Goal: Task Accomplishment & Management: Complete application form

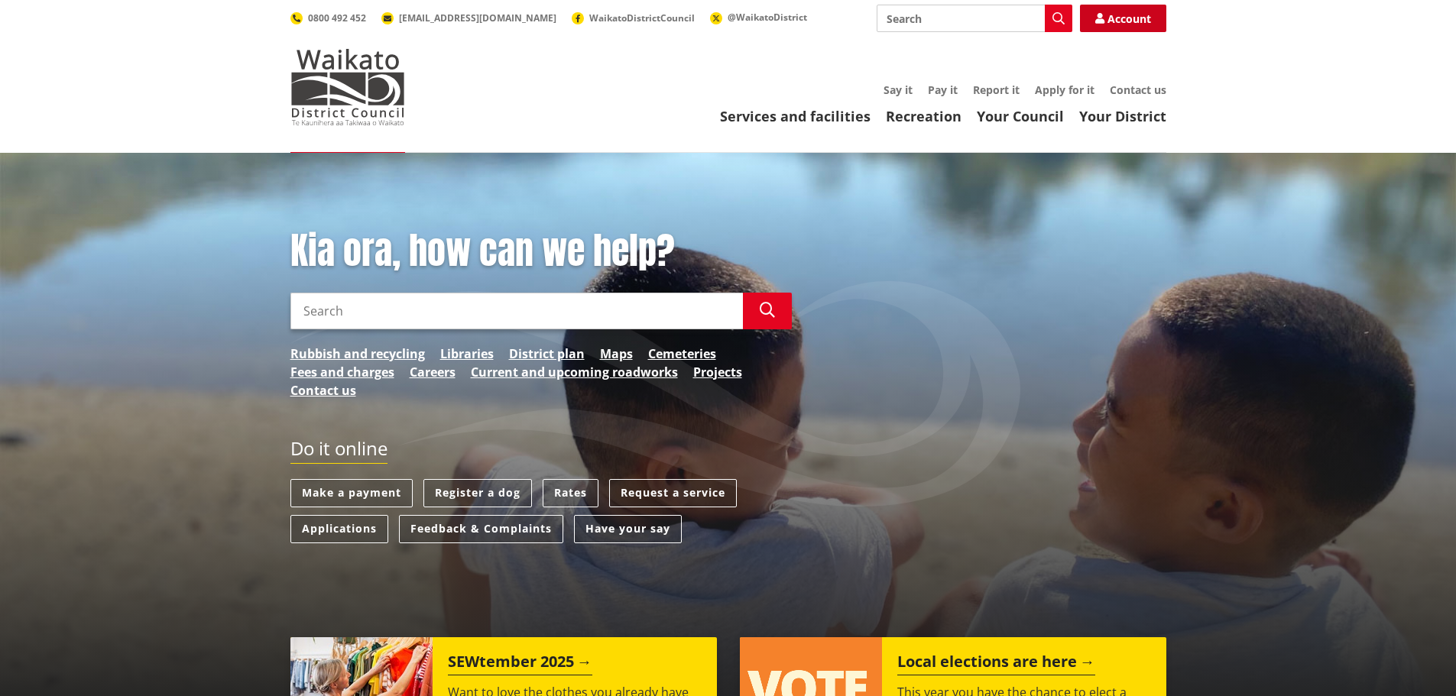
click at [1120, 19] on link "Account" at bounding box center [1123, 19] width 86 height 28
click at [1120, 21] on link "Account" at bounding box center [1123, 19] width 86 height 28
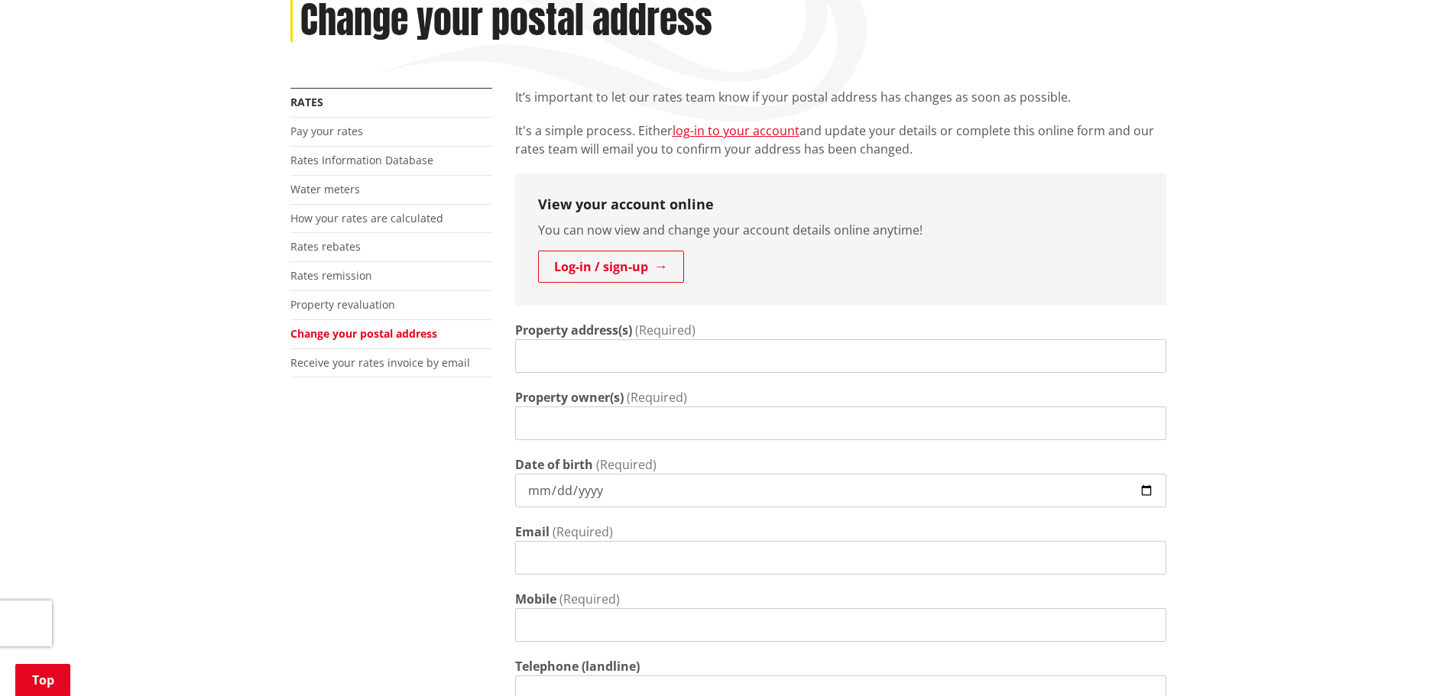
scroll to position [306, 0]
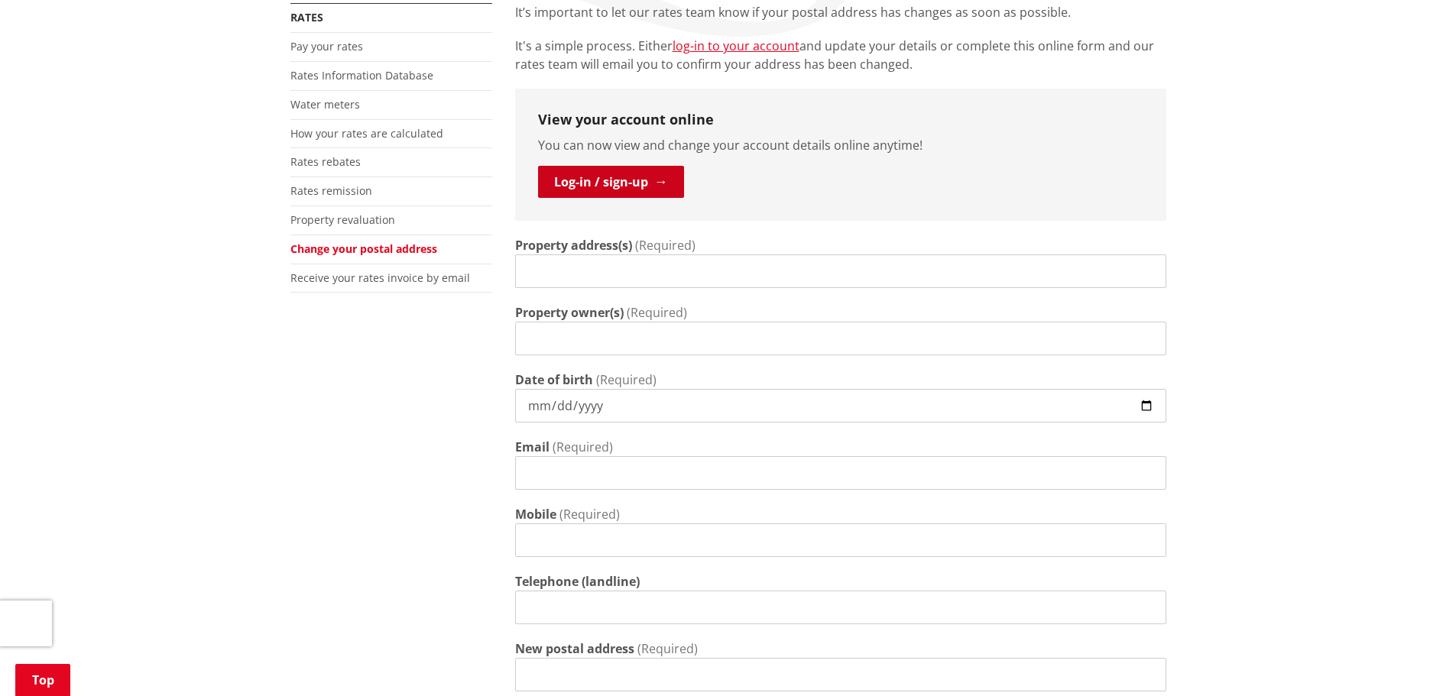
click at [582, 185] on link "Log-in / sign-up" at bounding box center [611, 182] width 146 height 32
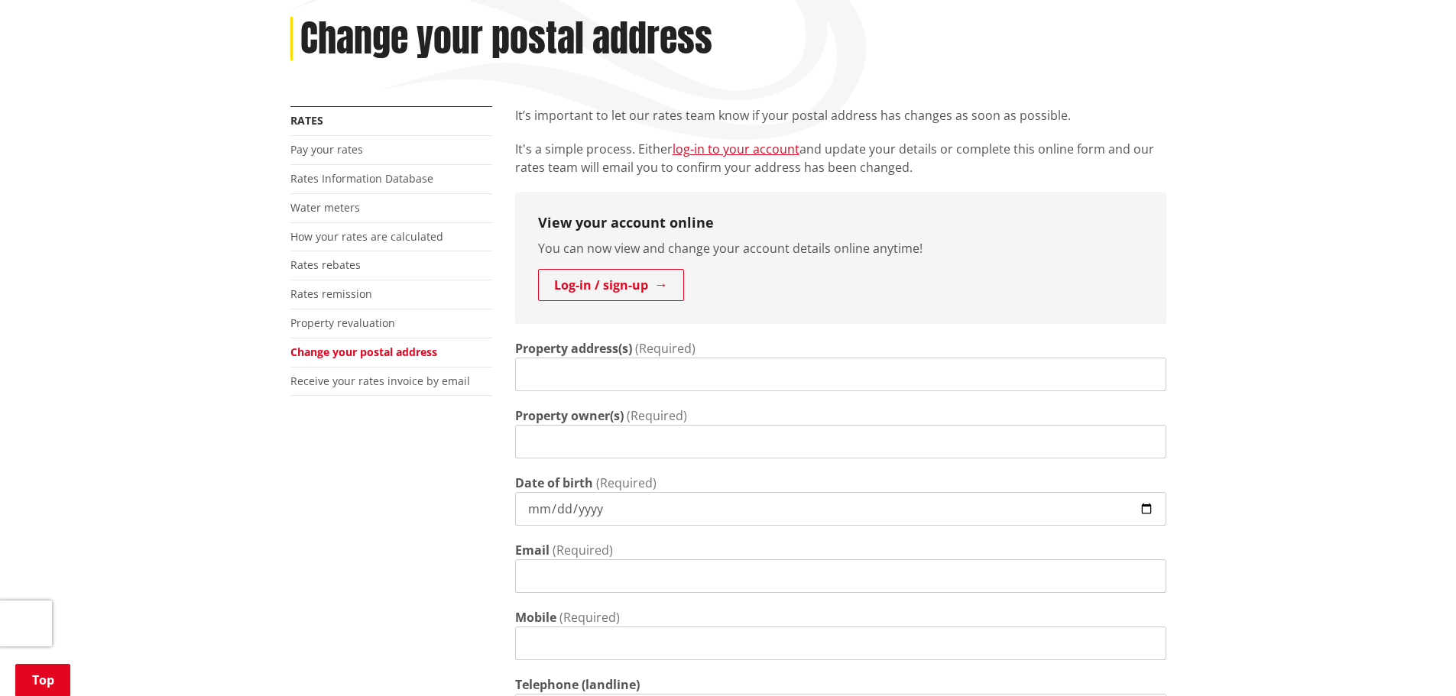
scroll to position [229, 0]
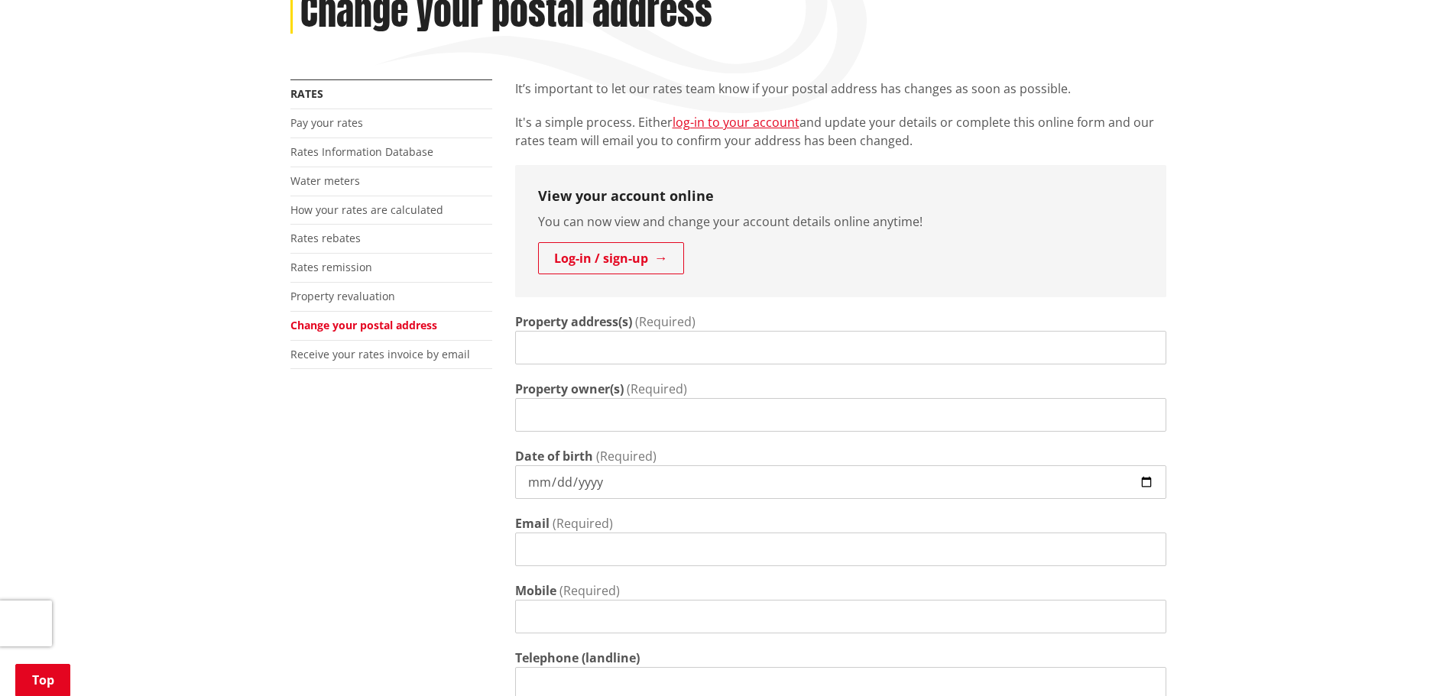
click at [589, 349] on input "Property address(s)" at bounding box center [840, 348] width 651 height 34
type input "[STREET_ADDRESS]"
click at [557, 412] on input "Property owner(s)" at bounding box center [840, 415] width 651 height 34
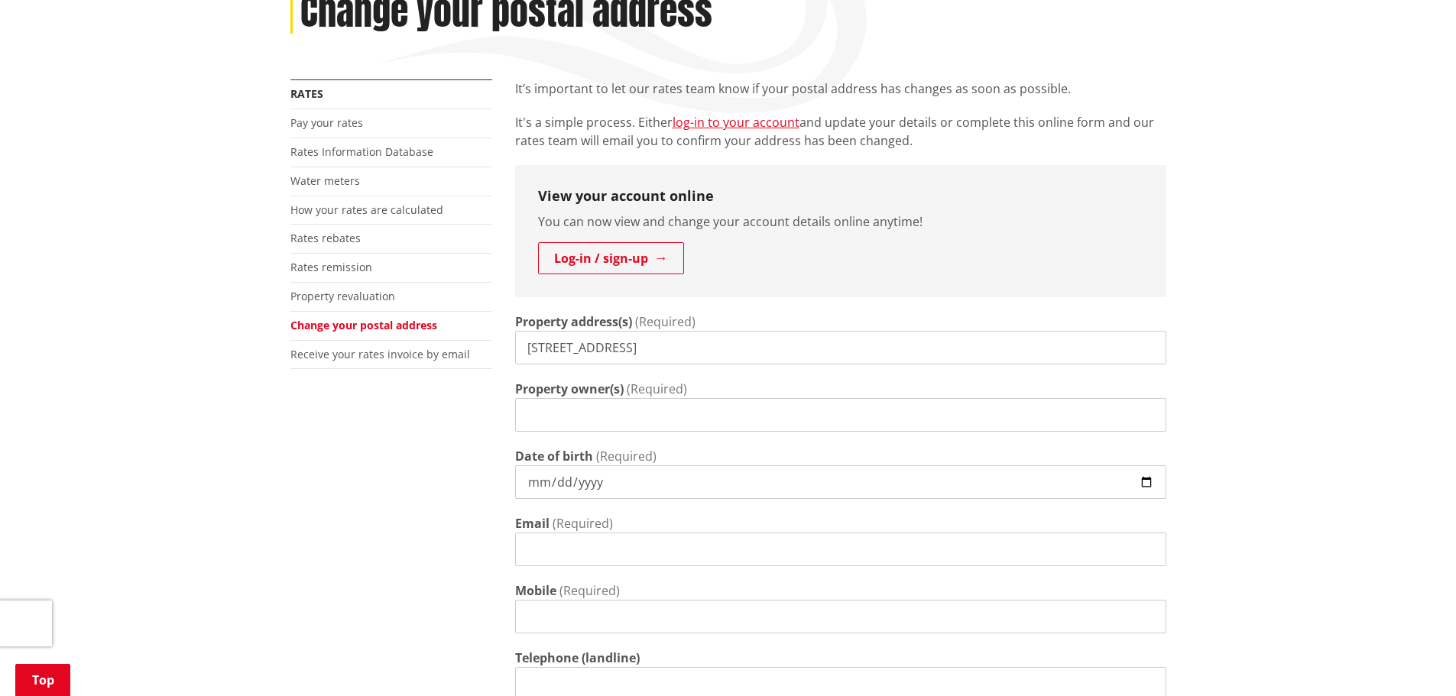
click at [557, 412] on input "Property owner(s)" at bounding box center [840, 415] width 651 height 34
click at [565, 414] on input "[PERSON_NAME]" at bounding box center [840, 415] width 651 height 34
click at [695, 416] on input "Jimmy Talens Sayson" at bounding box center [840, 415] width 651 height 34
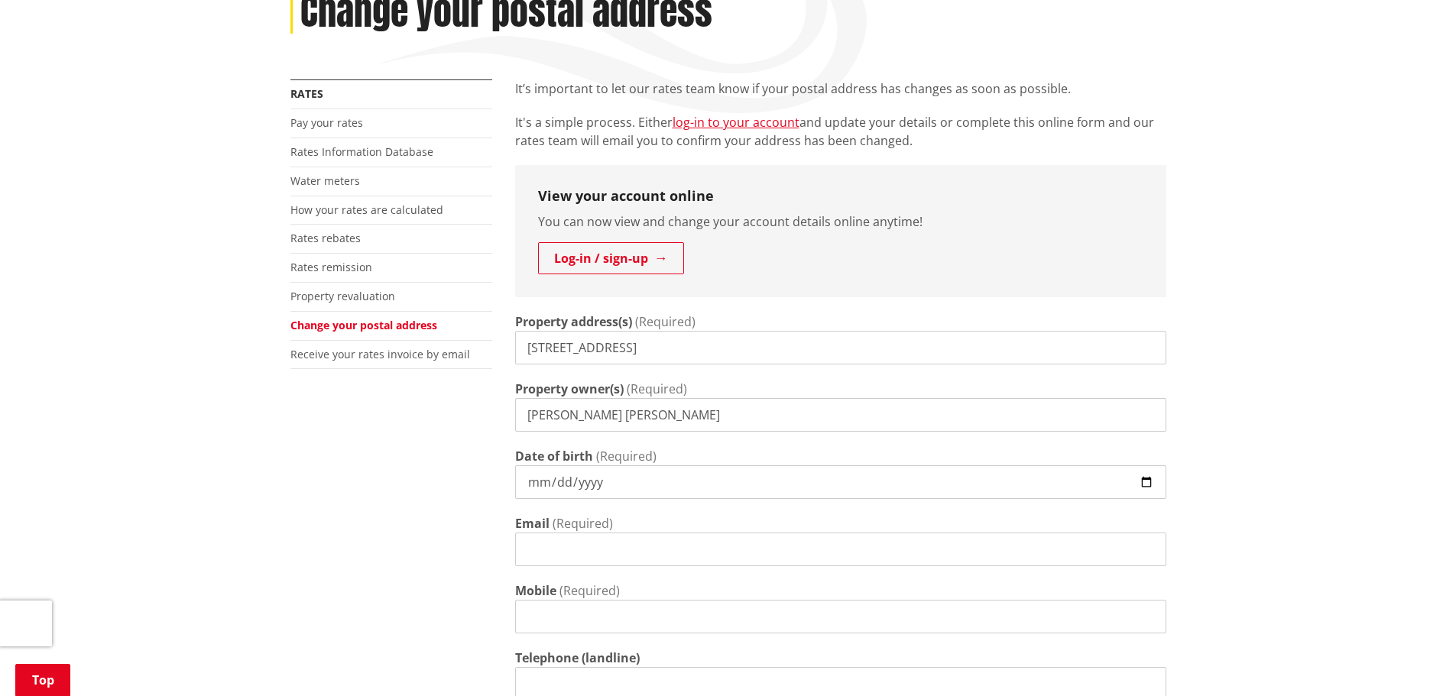
click at [695, 416] on input "Jimmy Talens Sayson" at bounding box center [840, 415] width 651 height 34
click at [696, 414] on input "Jimmy Talens Sayson" at bounding box center [840, 415] width 651 height 34
click at [695, 416] on input "Jimmy Talens Sayson" at bounding box center [840, 415] width 651 height 34
click at [693, 416] on input "Jimmy Talens Sayson" at bounding box center [840, 415] width 651 height 34
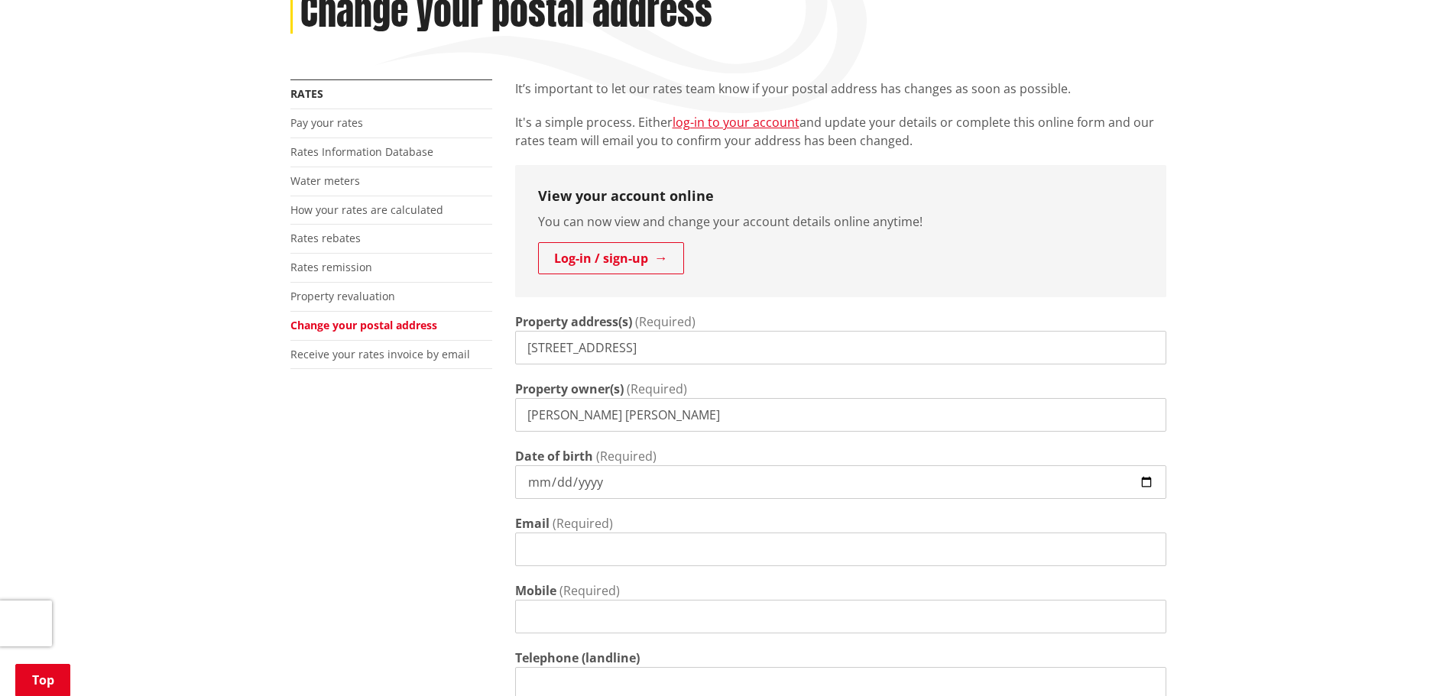
click at [655, 409] on input "Jimmy Talens Sayson" at bounding box center [840, 415] width 651 height 34
type input "Jimmy Talens Sayson, Gina Esteban Sayson"
click at [555, 484] on input "Date of birth" at bounding box center [840, 483] width 651 height 34
click at [557, 483] on input "Date of birth" at bounding box center [840, 483] width 651 height 34
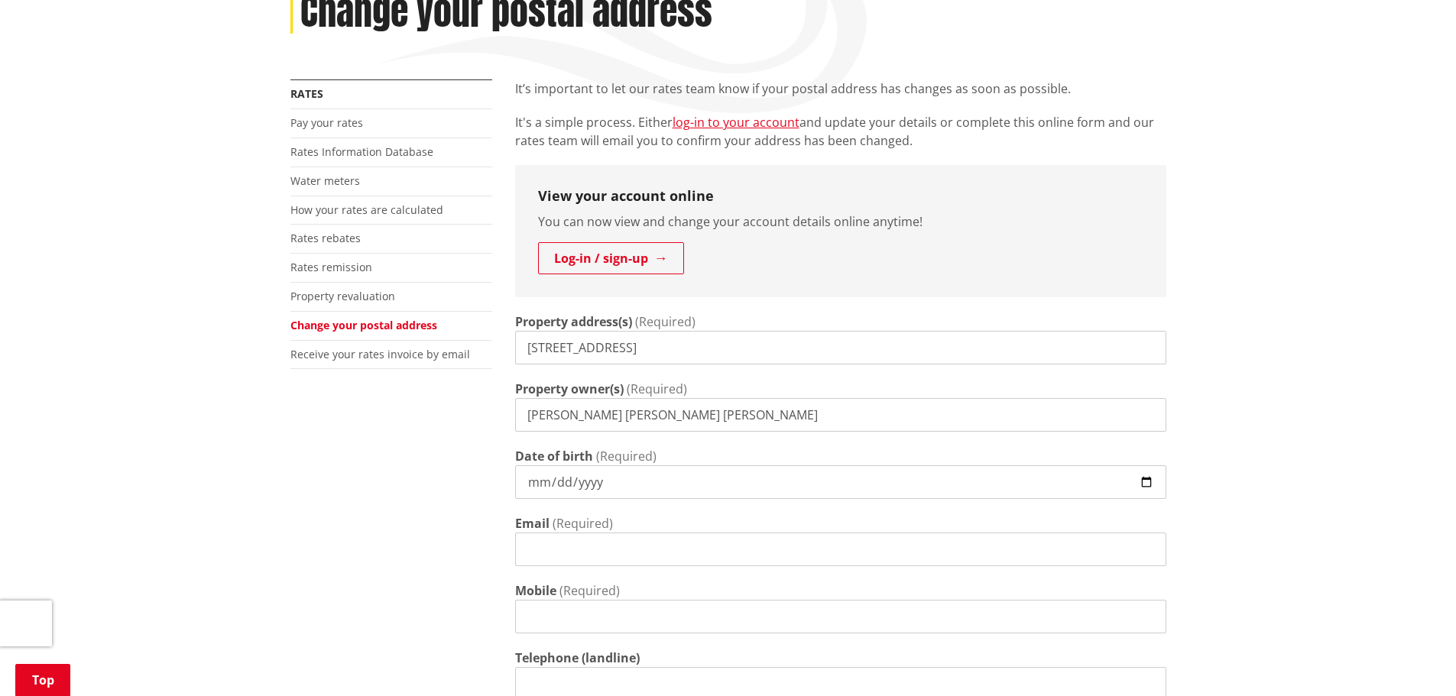
click at [534, 483] on input "Date of birth" at bounding box center [840, 483] width 651 height 34
type input "1961-07-16"
click at [554, 554] on input "Email" at bounding box center [840, 550] width 651 height 34
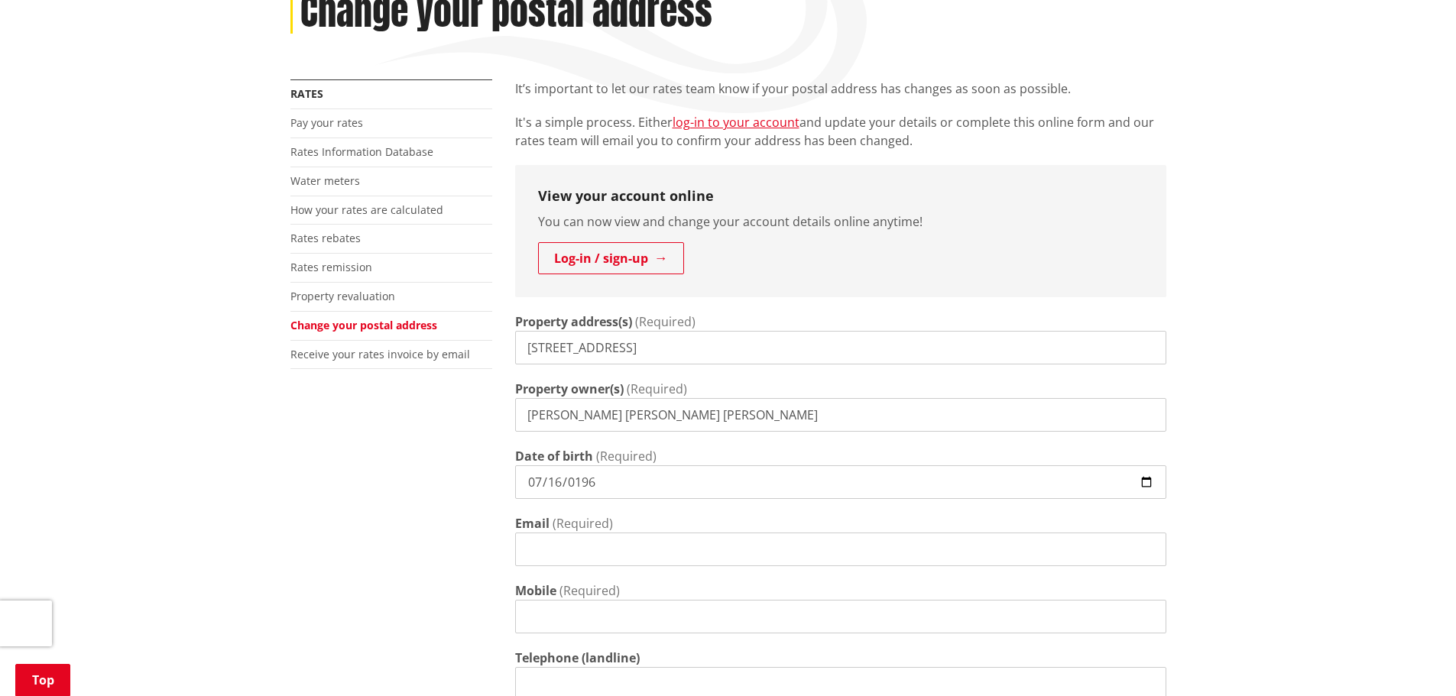
click at [554, 554] on input "Email" at bounding box center [840, 550] width 651 height 34
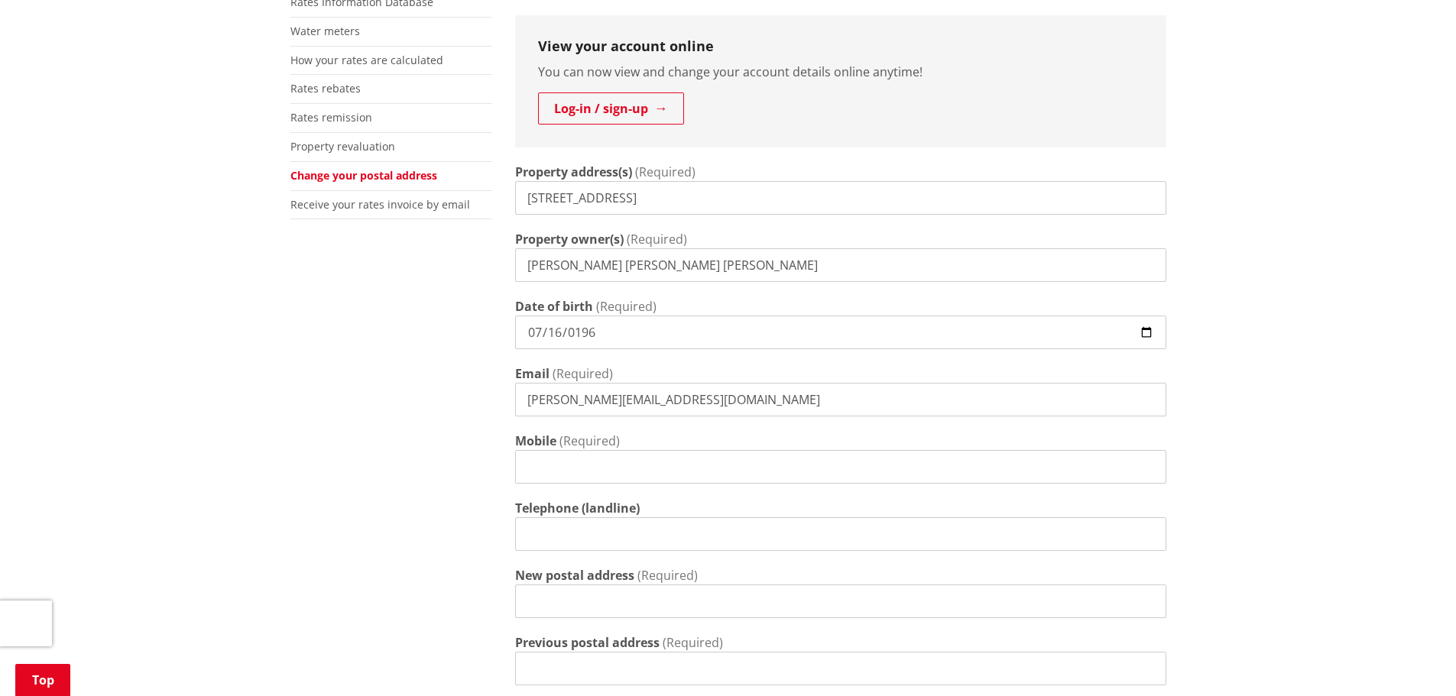
scroll to position [382, 0]
type input "jimmy_sayson@yahoo.com"
click at [550, 457] on input "Mobile" at bounding box center [840, 464] width 651 height 34
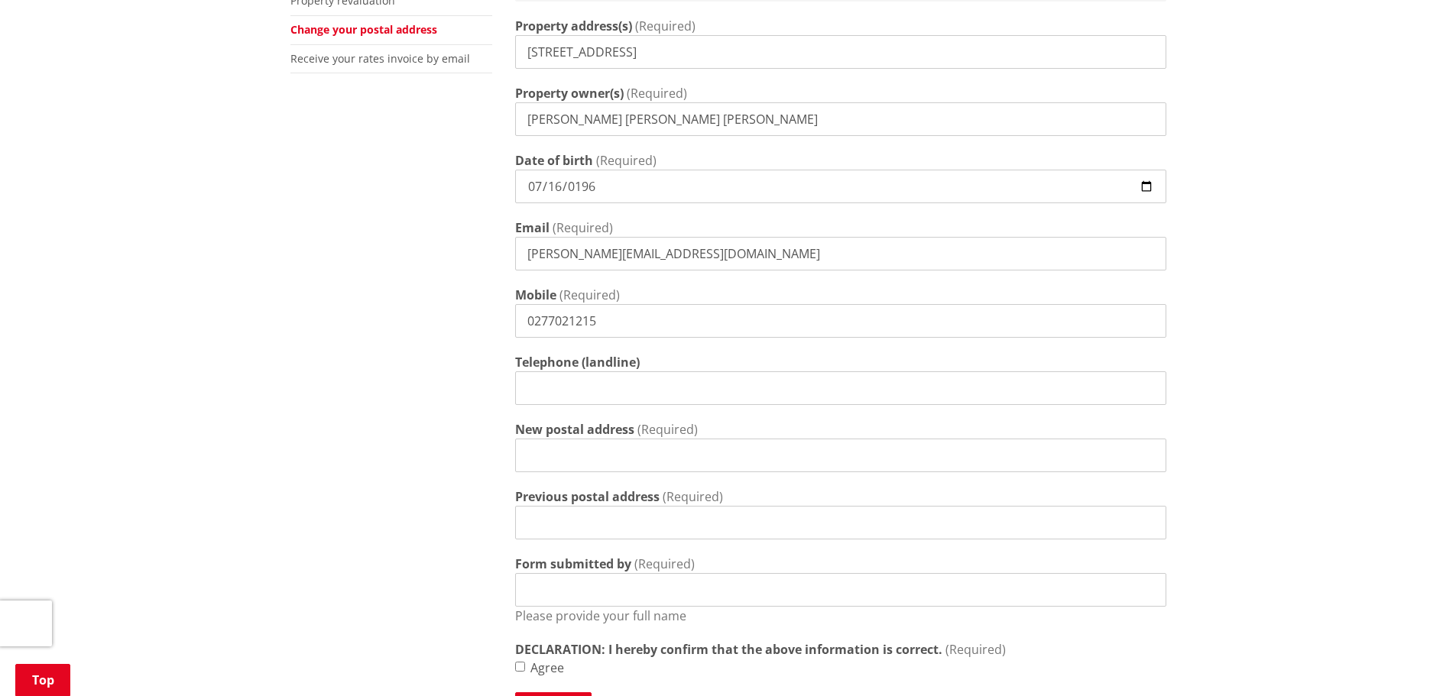
scroll to position [612, 0]
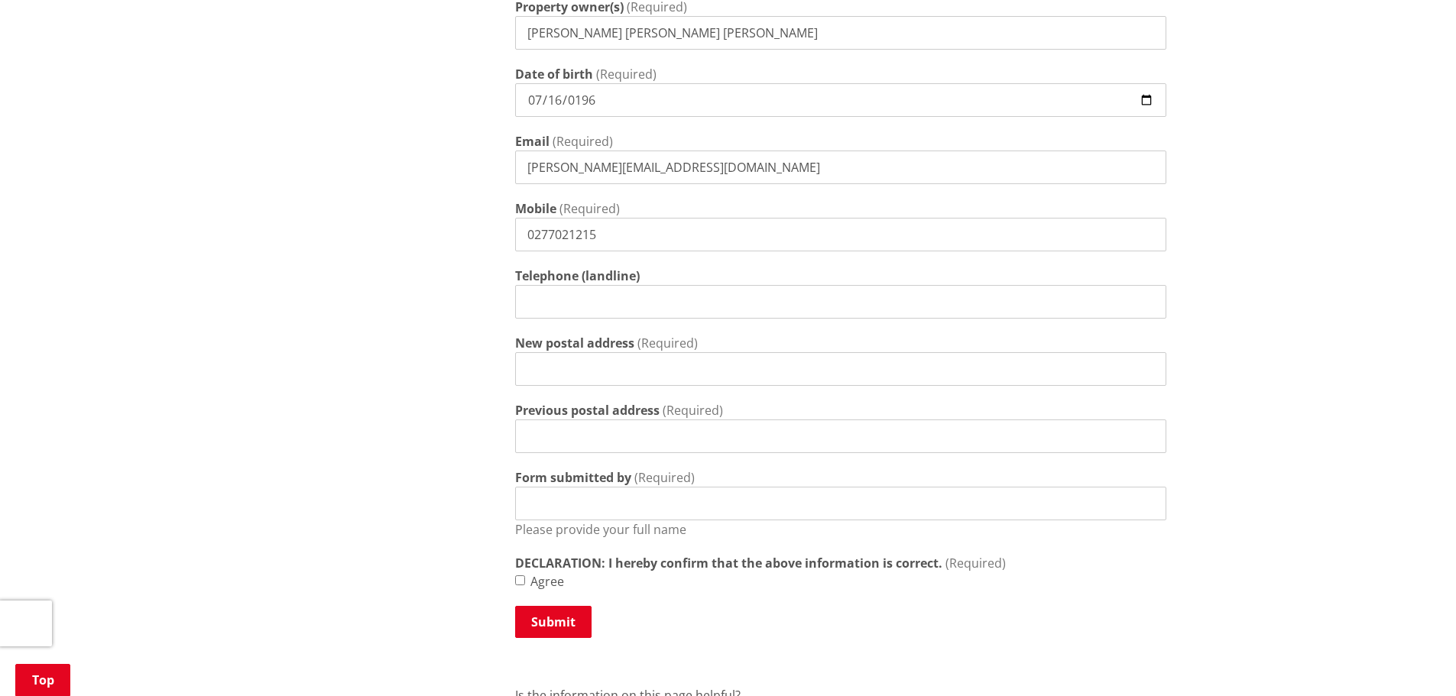
type input "0277021215"
click at [563, 373] on input "New postal address" at bounding box center [840, 369] width 651 height 34
type input "3720"
click at [596, 437] on input "Previous postal address" at bounding box center [840, 437] width 651 height 34
type input "0110"
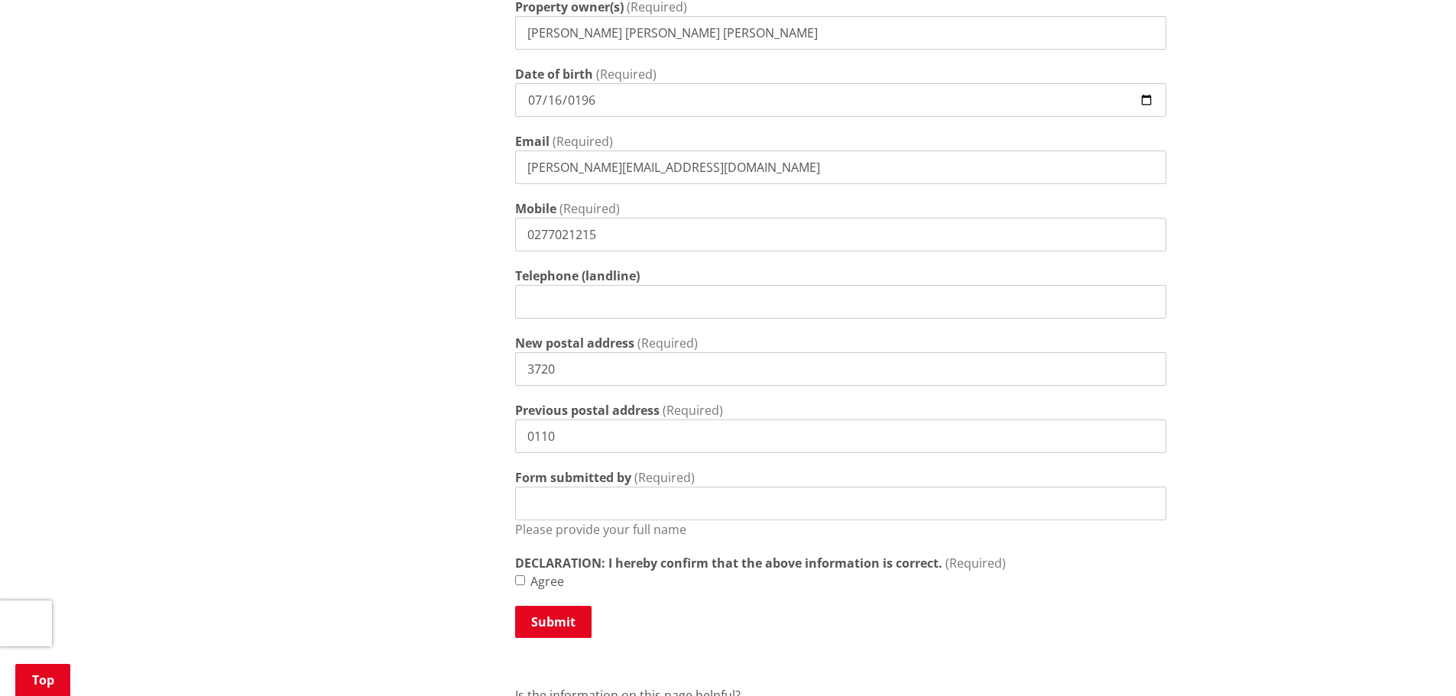
click at [580, 512] on input "Form submitted by" at bounding box center [840, 504] width 651 height 34
type input "Jimmy Sayson"
click at [523, 582] on input "Agree" at bounding box center [520, 581] width 10 height 10
click at [521, 582] on input "Agree" at bounding box center [520, 581] width 10 height 10
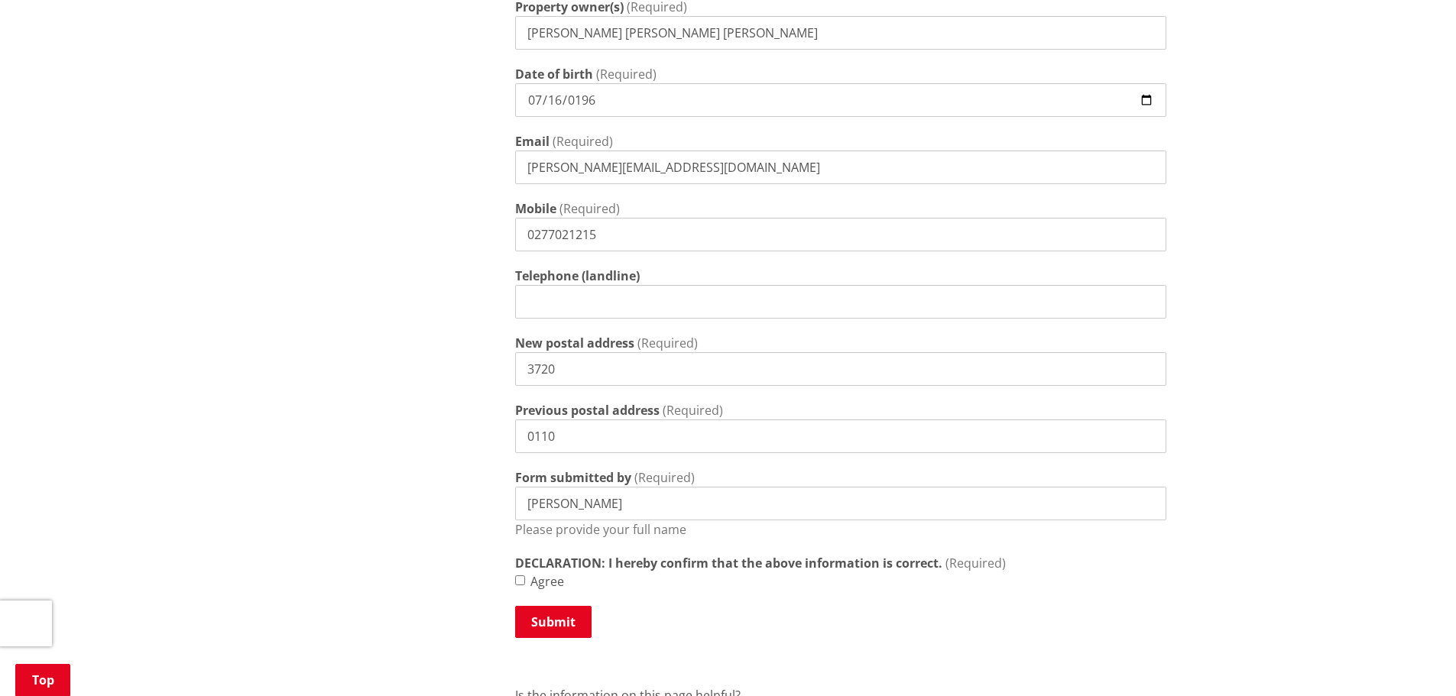
click at [518, 580] on input "Agree" at bounding box center [520, 581] width 10 height 10
click at [519, 580] on input "Agree" at bounding box center [520, 581] width 10 height 10
click at [520, 578] on input "Agree" at bounding box center [520, 581] width 10 height 10
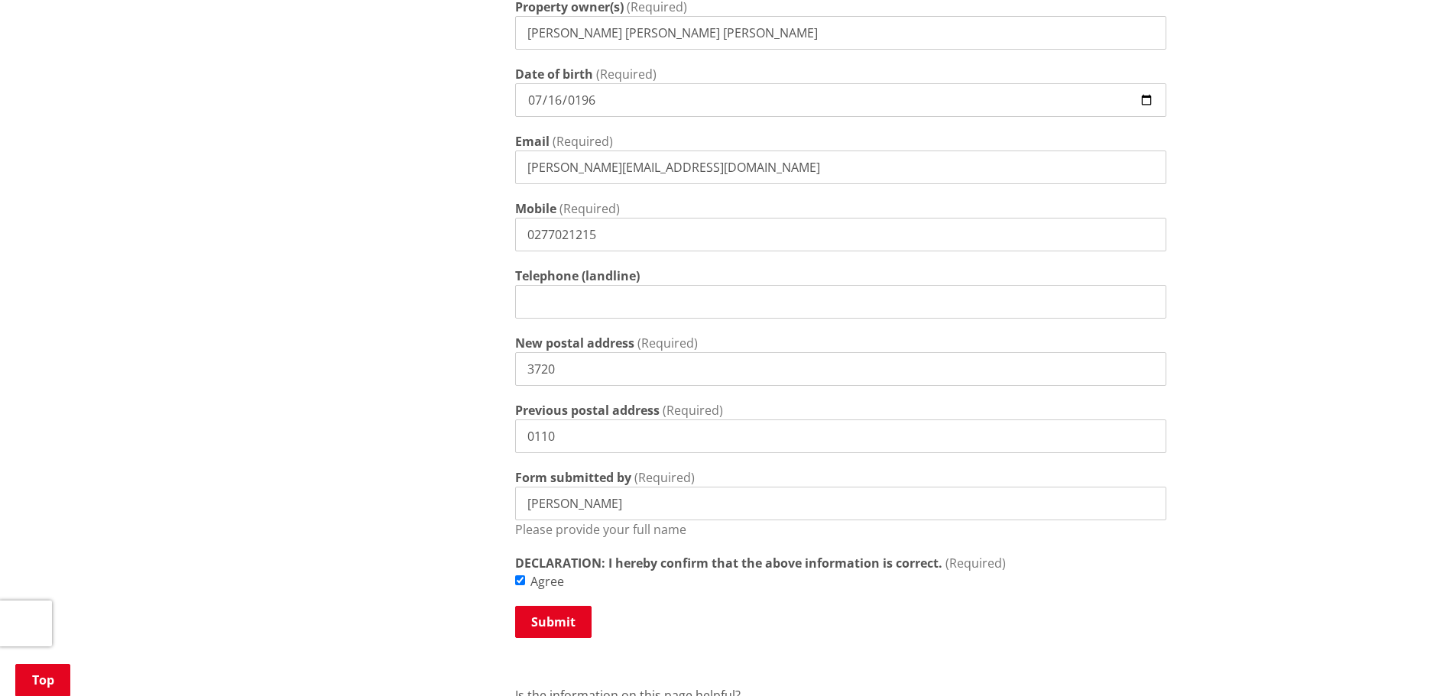
click at [520, 578] on input "Agree" at bounding box center [520, 581] width 10 height 10
click at [521, 586] on div "Agree" at bounding box center [840, 582] width 651 height 18
click at [524, 584] on input "Agree" at bounding box center [520, 581] width 10 height 10
checkbox input "true"
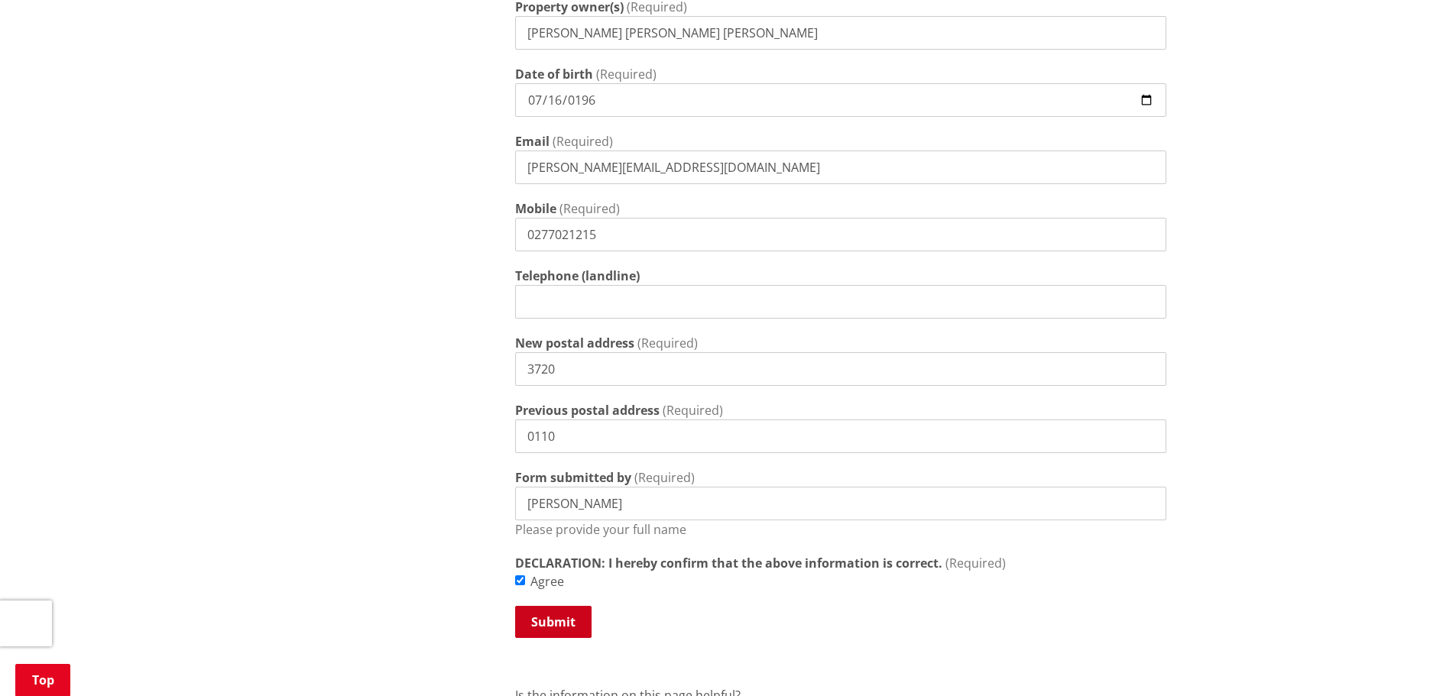
click at [574, 612] on button "Submit" at bounding box center [553, 622] width 76 height 32
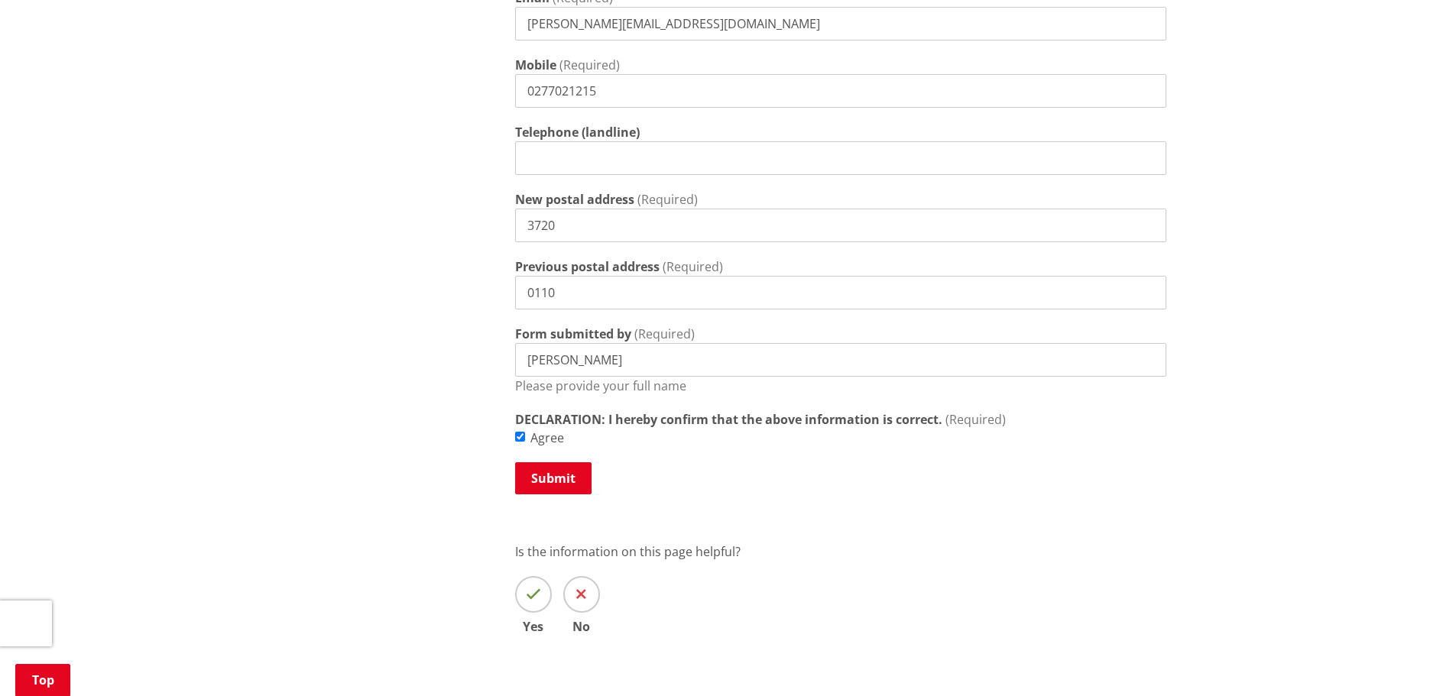
scroll to position [841, 0]
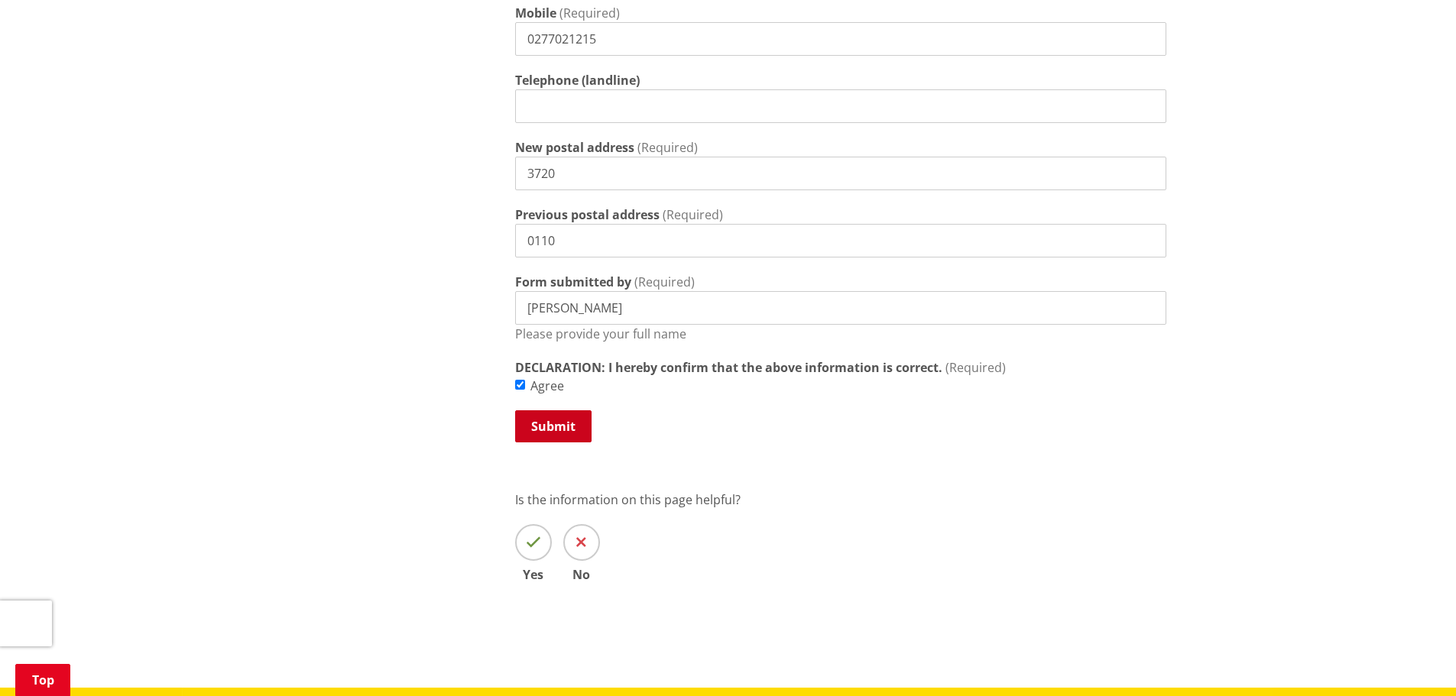
click at [544, 423] on button "Submit" at bounding box center [553, 427] width 76 height 32
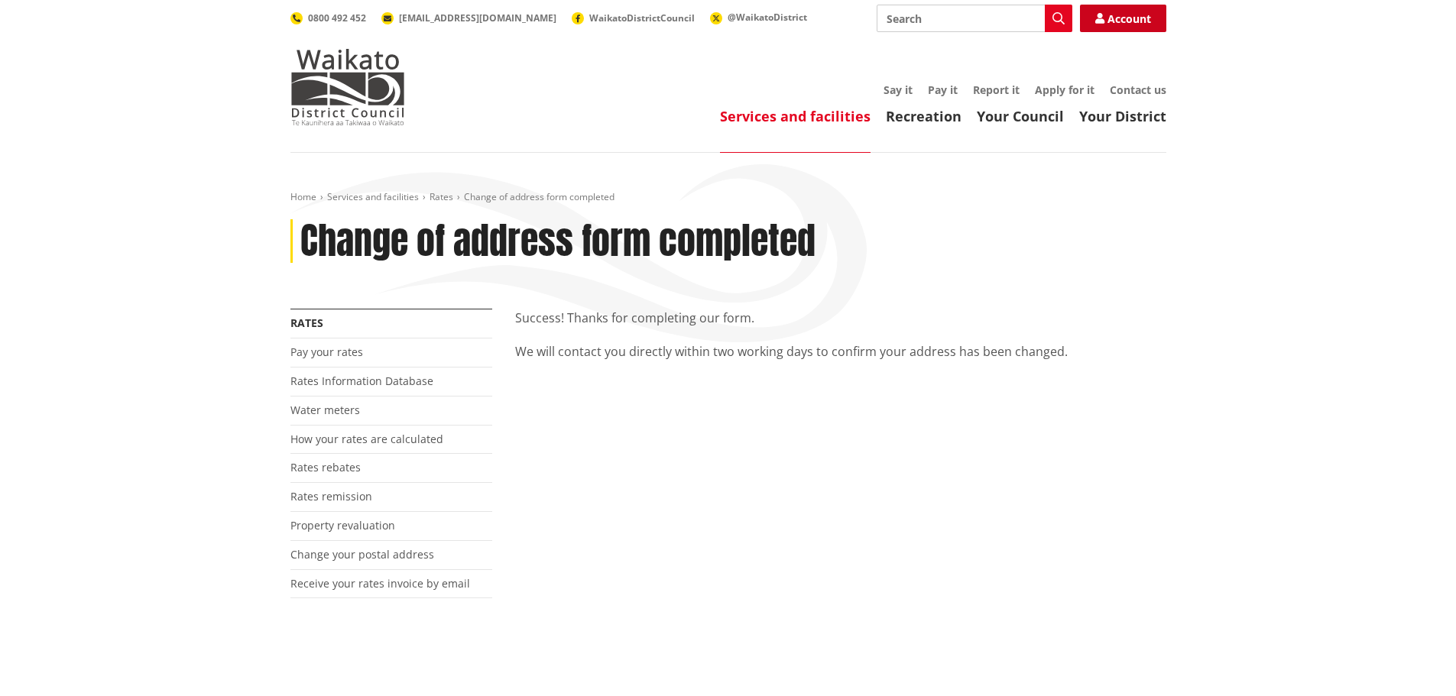
click at [1122, 21] on link "Account" at bounding box center [1123, 19] width 86 height 28
click at [1122, 22] on link "Account" at bounding box center [1123, 19] width 86 height 28
